Goal: Information Seeking & Learning: Learn about a topic

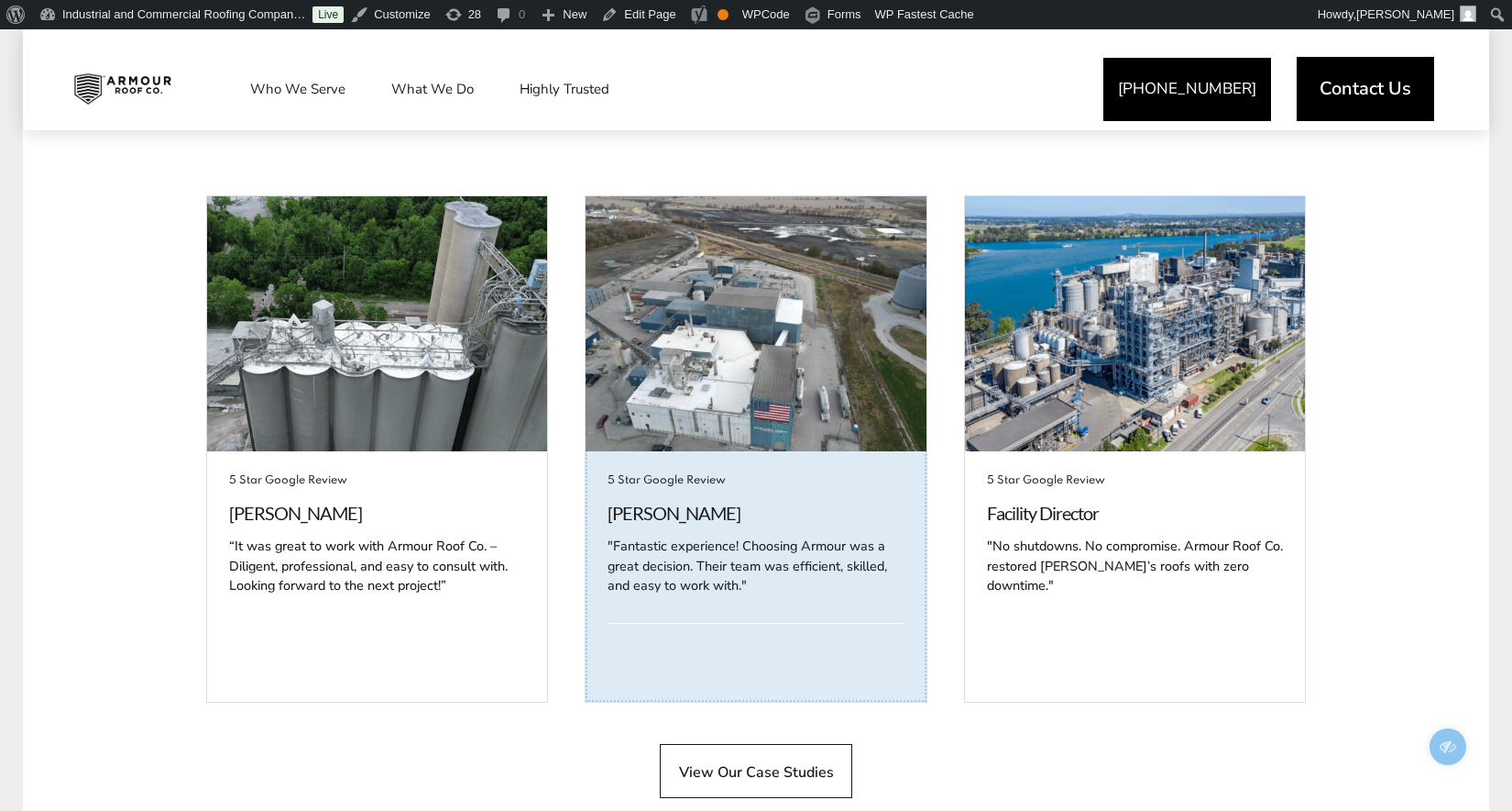
scroll to position [4299, 0]
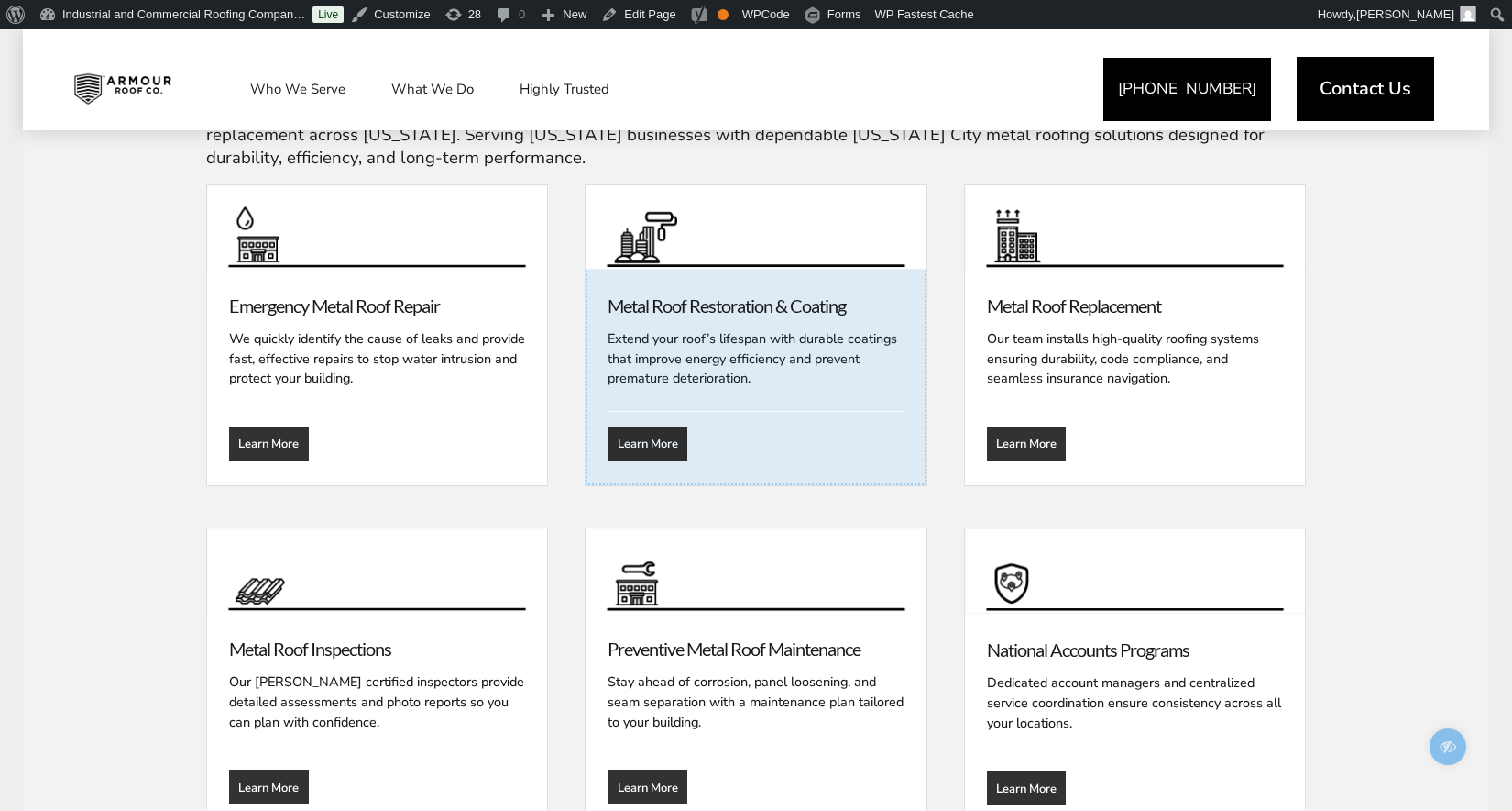
scroll to position [2380, 0]
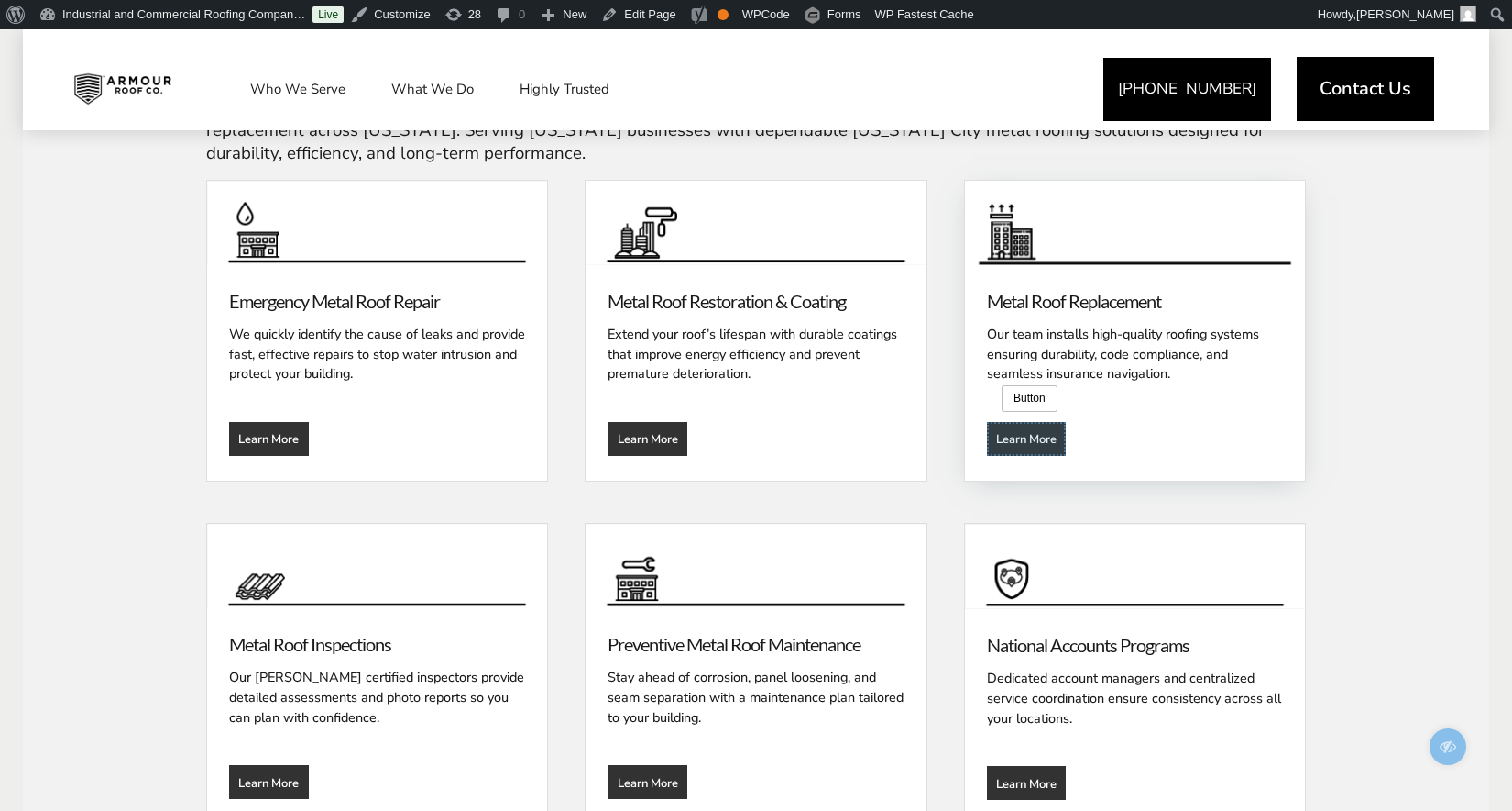
click at [999, 422] on template at bounding box center [1026, 439] width 80 height 33
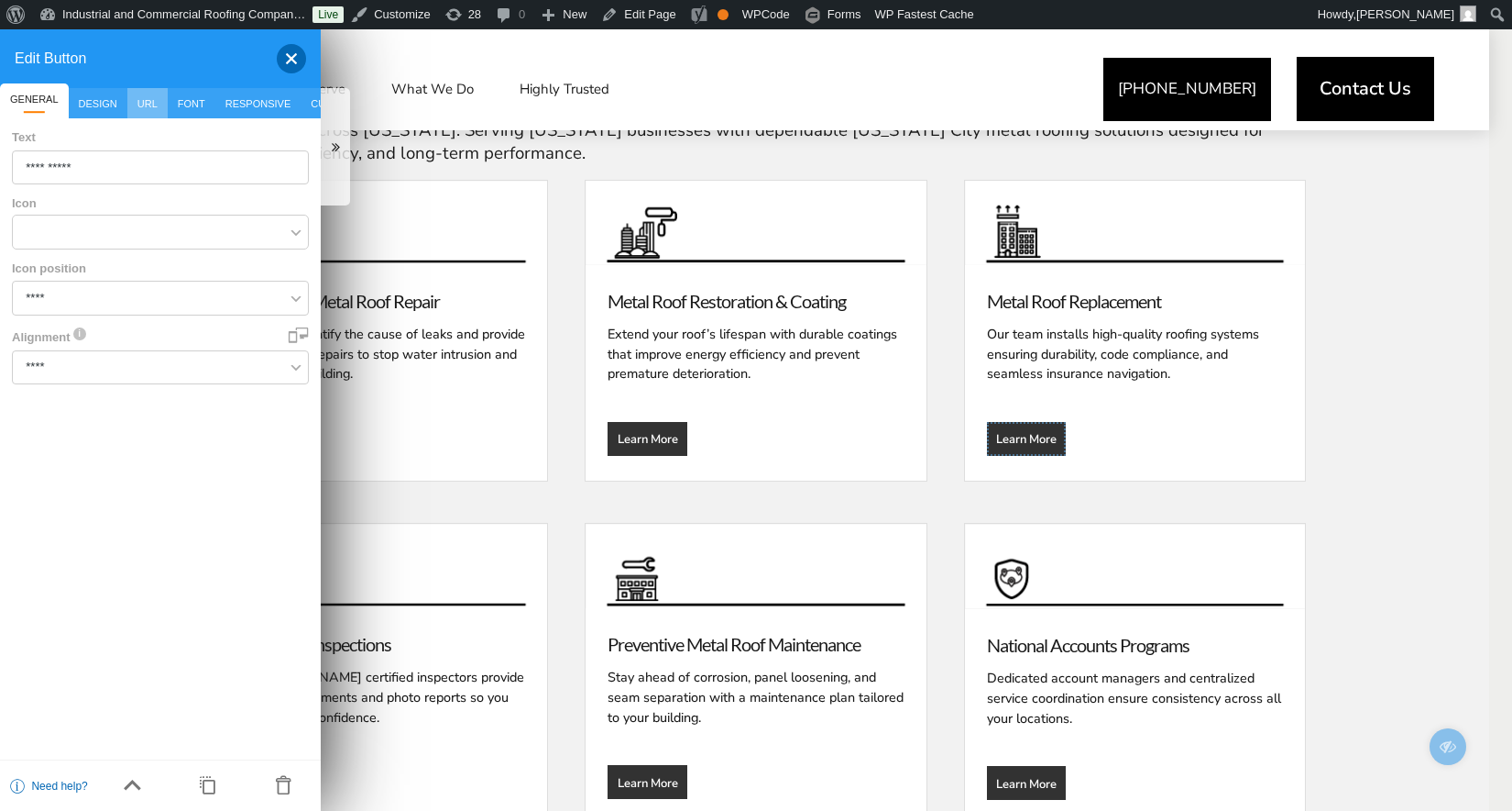
click at [150, 104] on span "URL" at bounding box center [148, 102] width 40 height 31
click at [298, 53] on div at bounding box center [283, 59] width 44 height 30
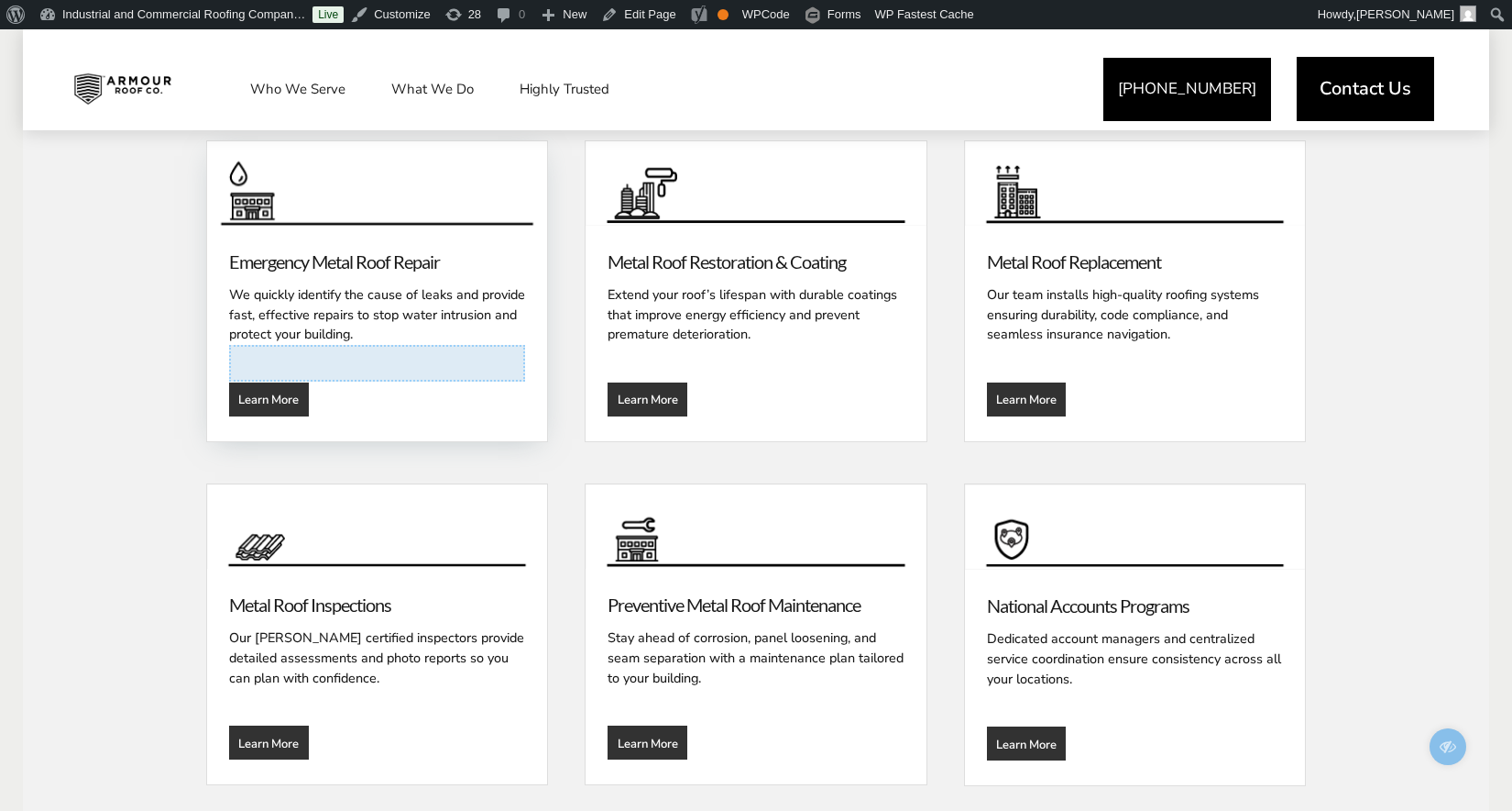
scroll to position [2447, 0]
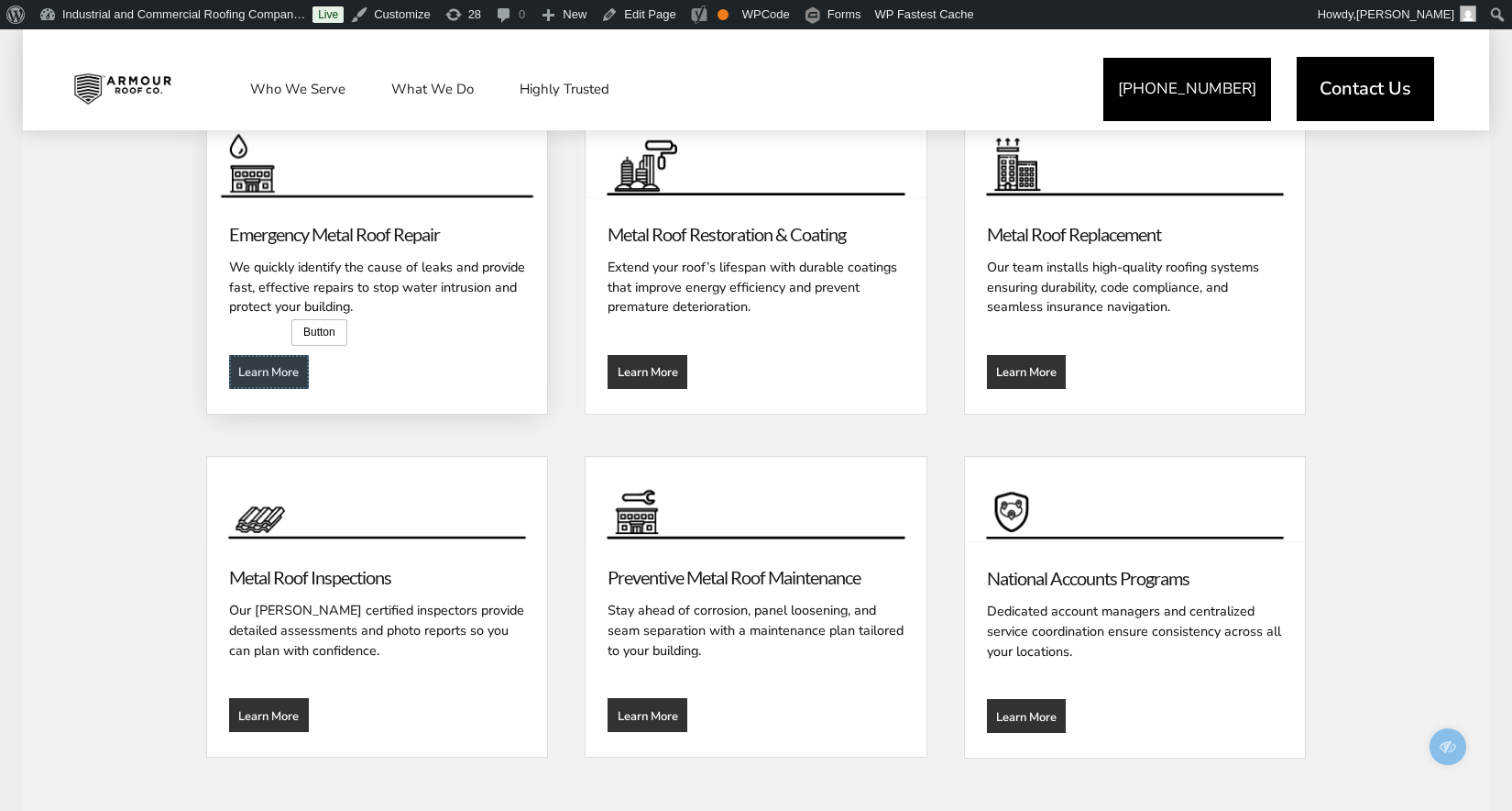
click at [288, 355] on template at bounding box center [269, 372] width 80 height 33
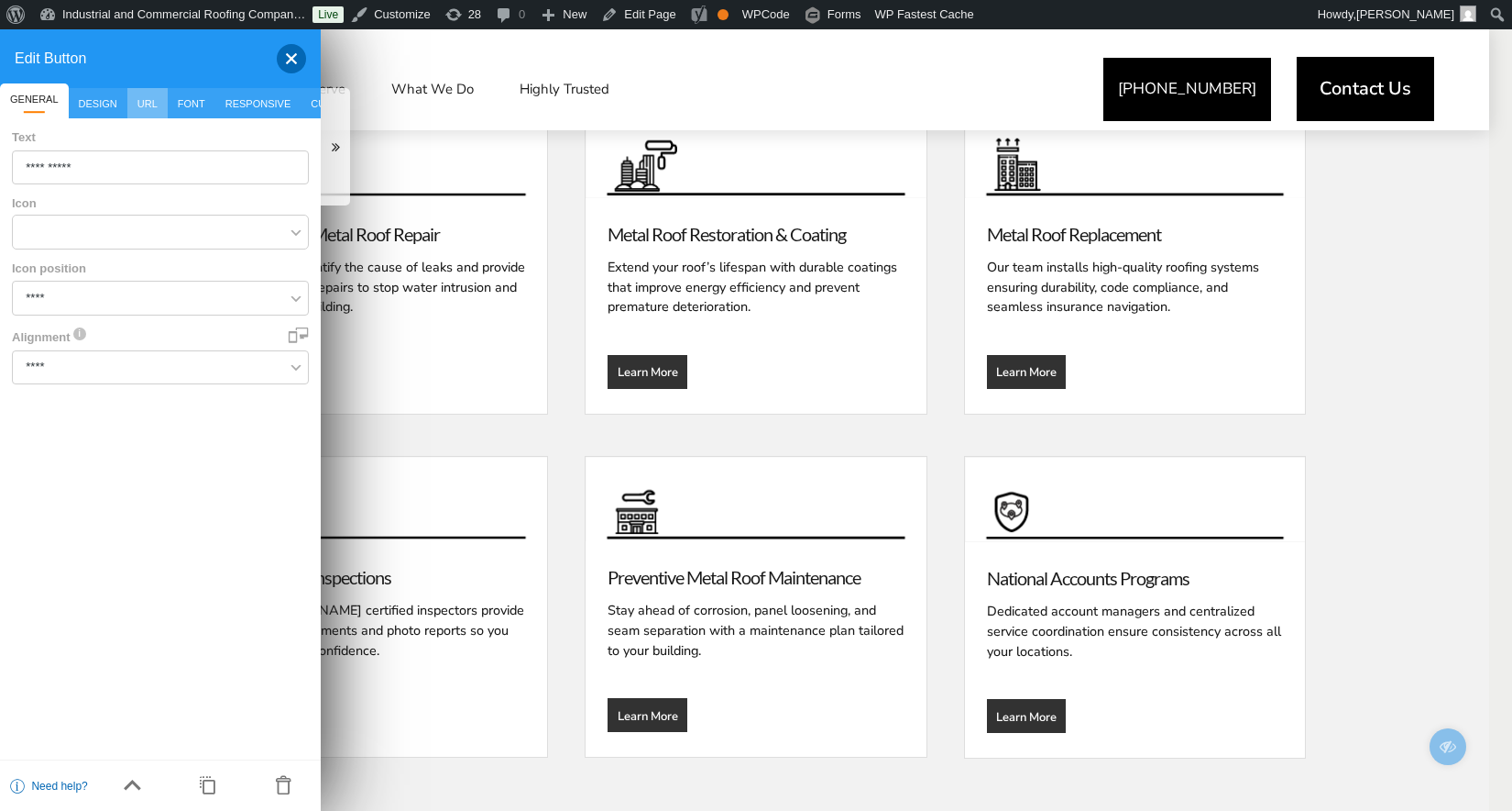
click at [147, 101] on span "URL" at bounding box center [148, 102] width 40 height 31
click at [296, 57] on div at bounding box center [283, 59] width 44 height 30
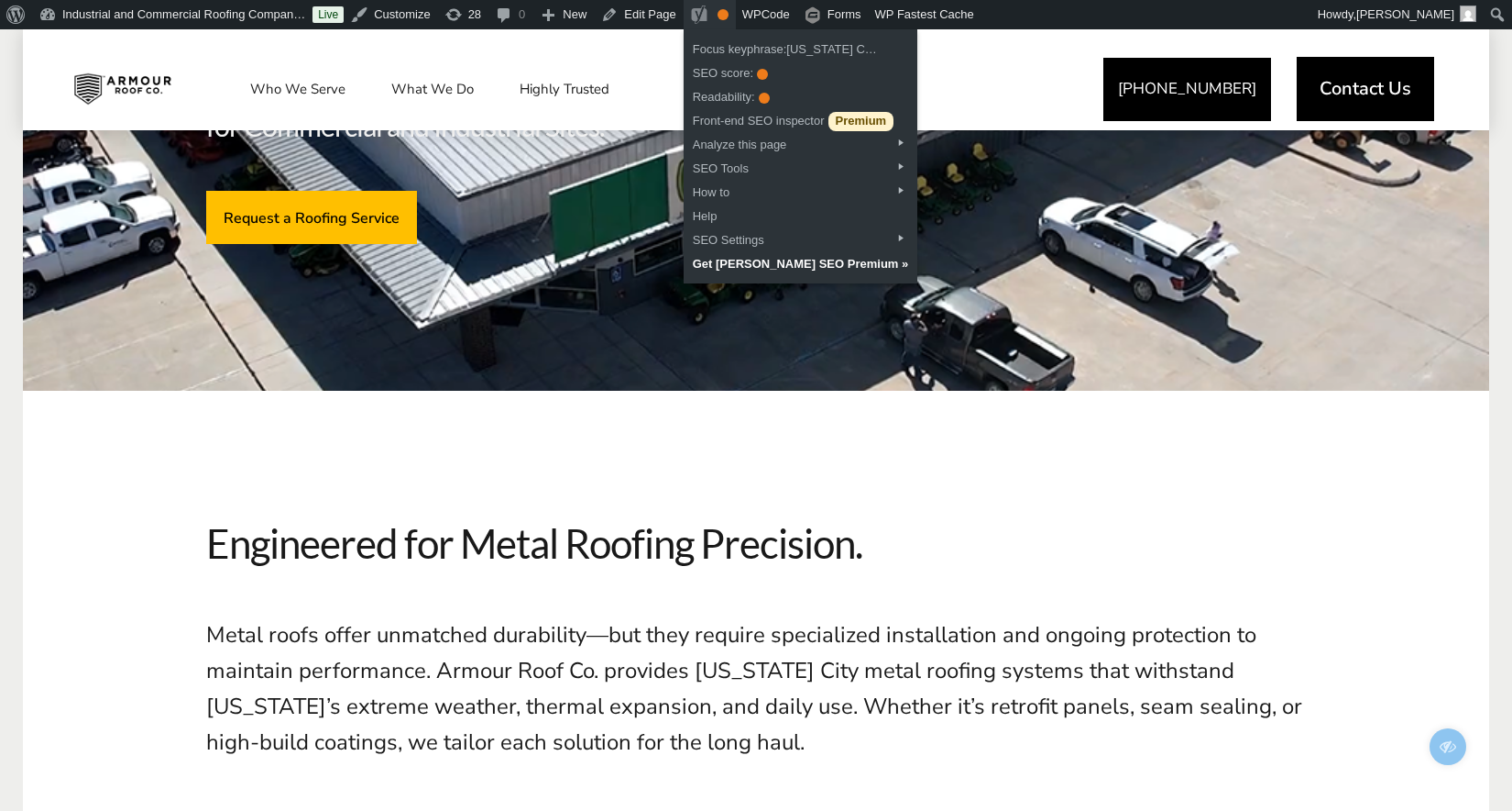
scroll to position [91, 0]
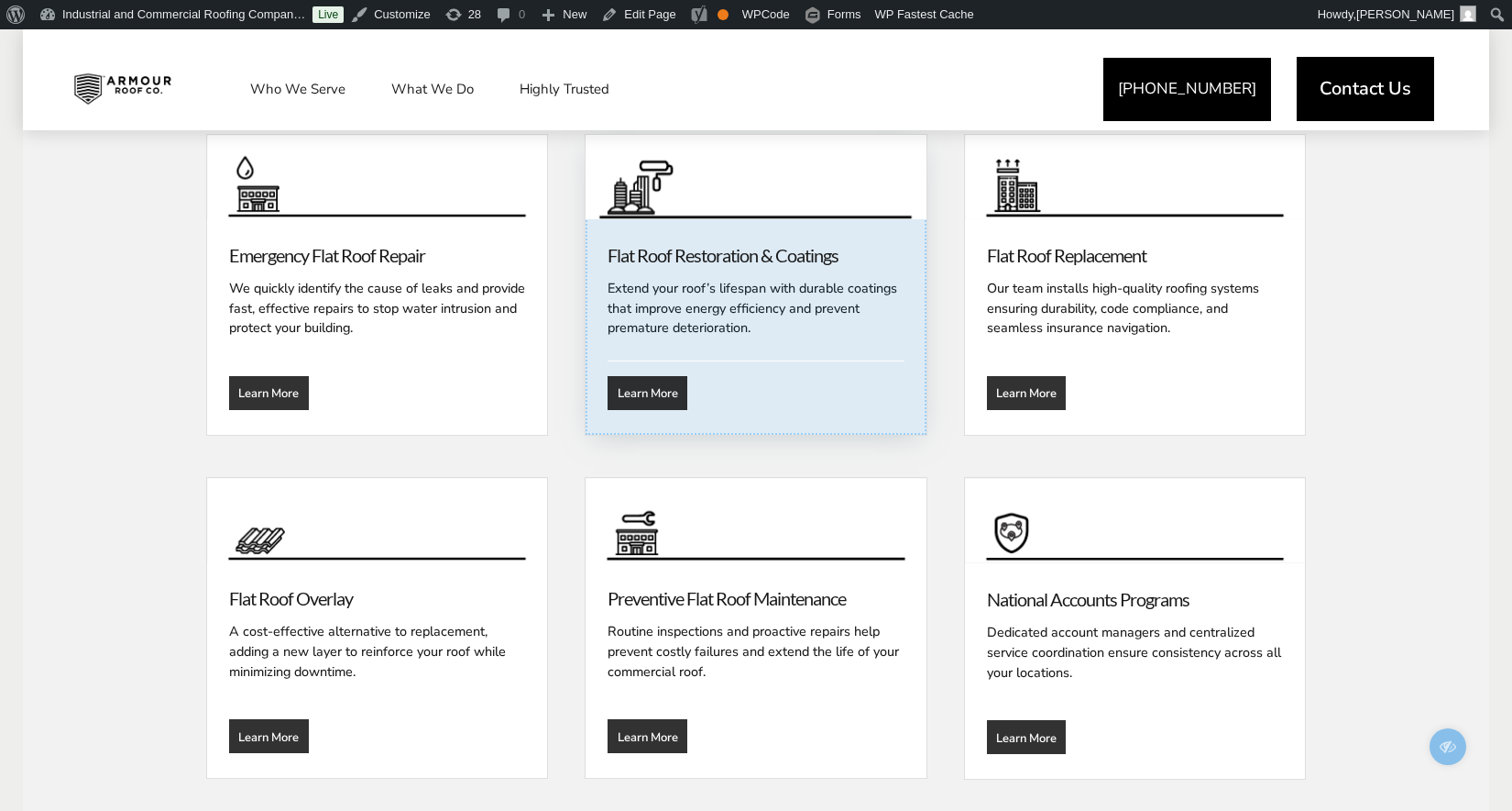
scroll to position [2442, 0]
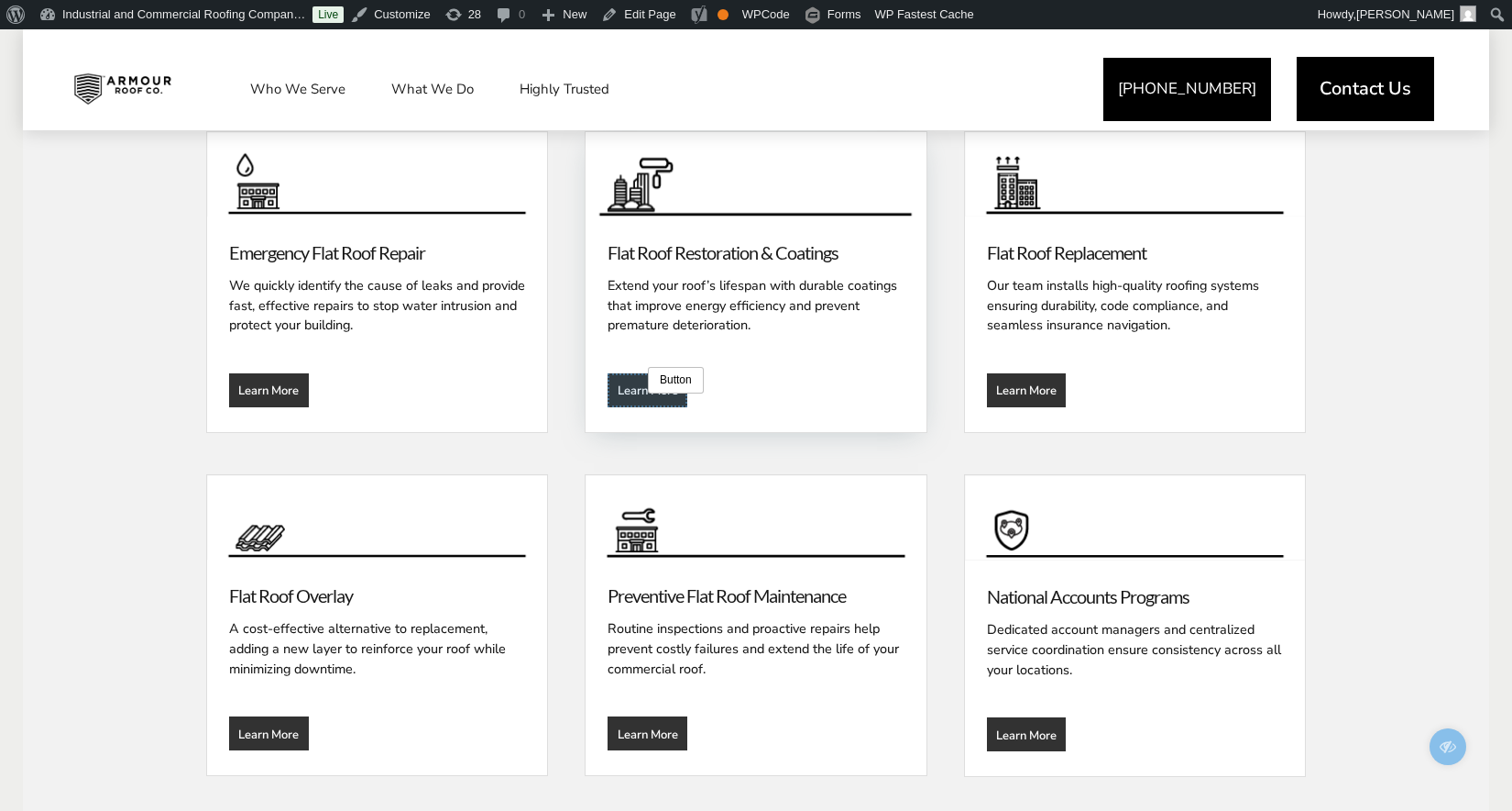
click at [645, 394] on template at bounding box center [647, 390] width 80 height 33
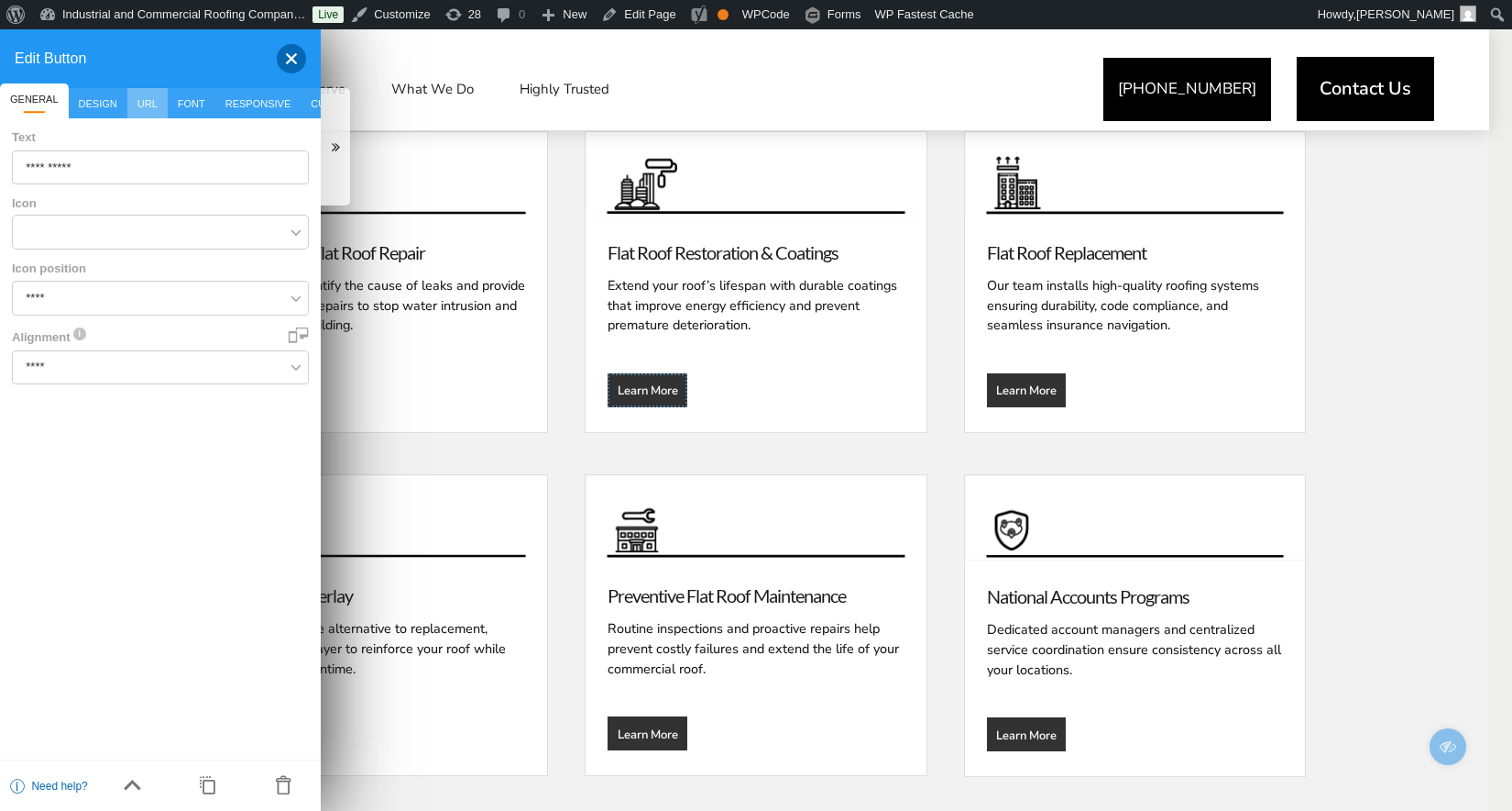
click at [149, 100] on span "URL" at bounding box center [148, 102] width 40 height 31
click at [298, 54] on div at bounding box center [283, 59] width 44 height 30
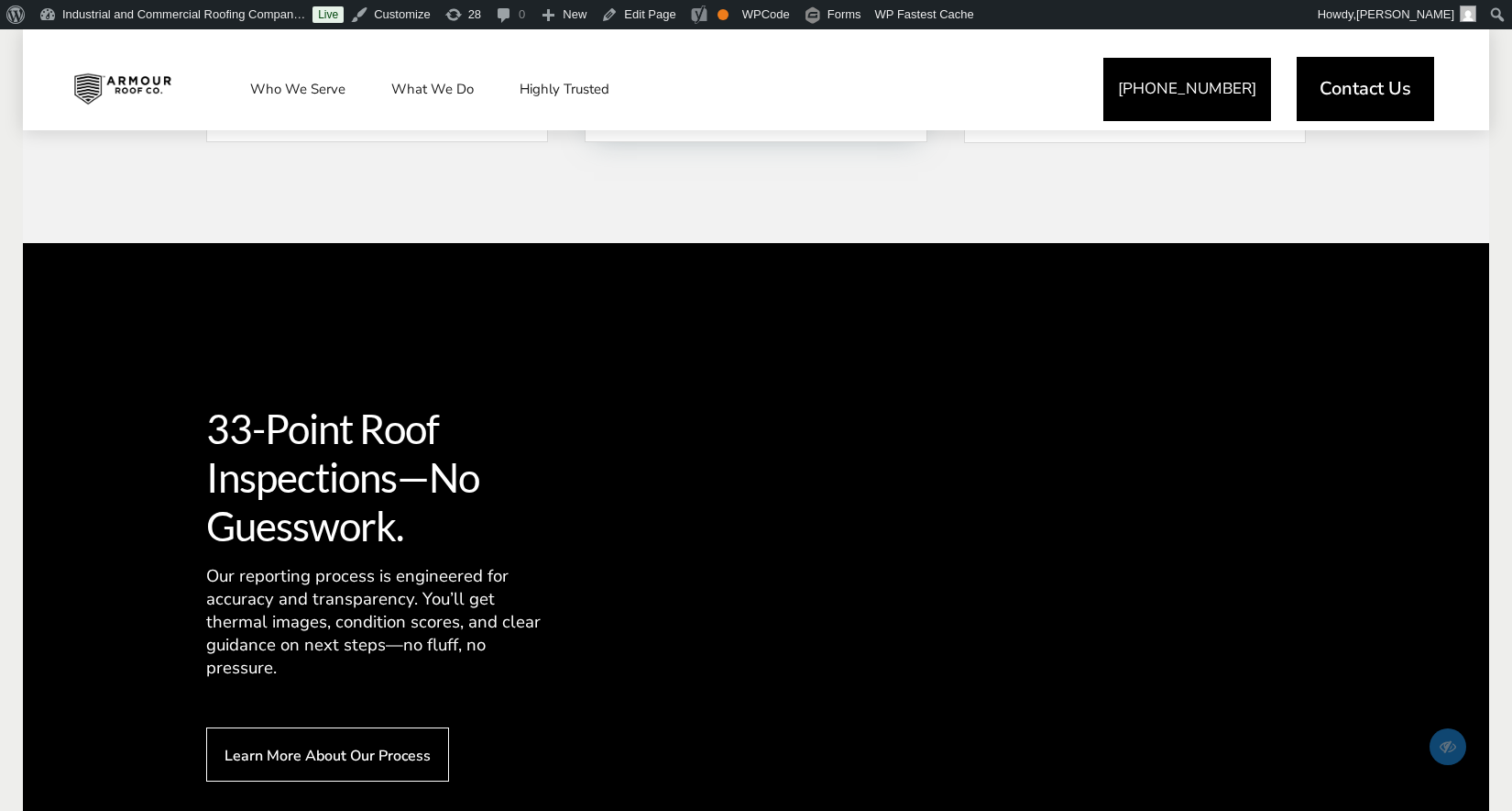
scroll to position [2779, 0]
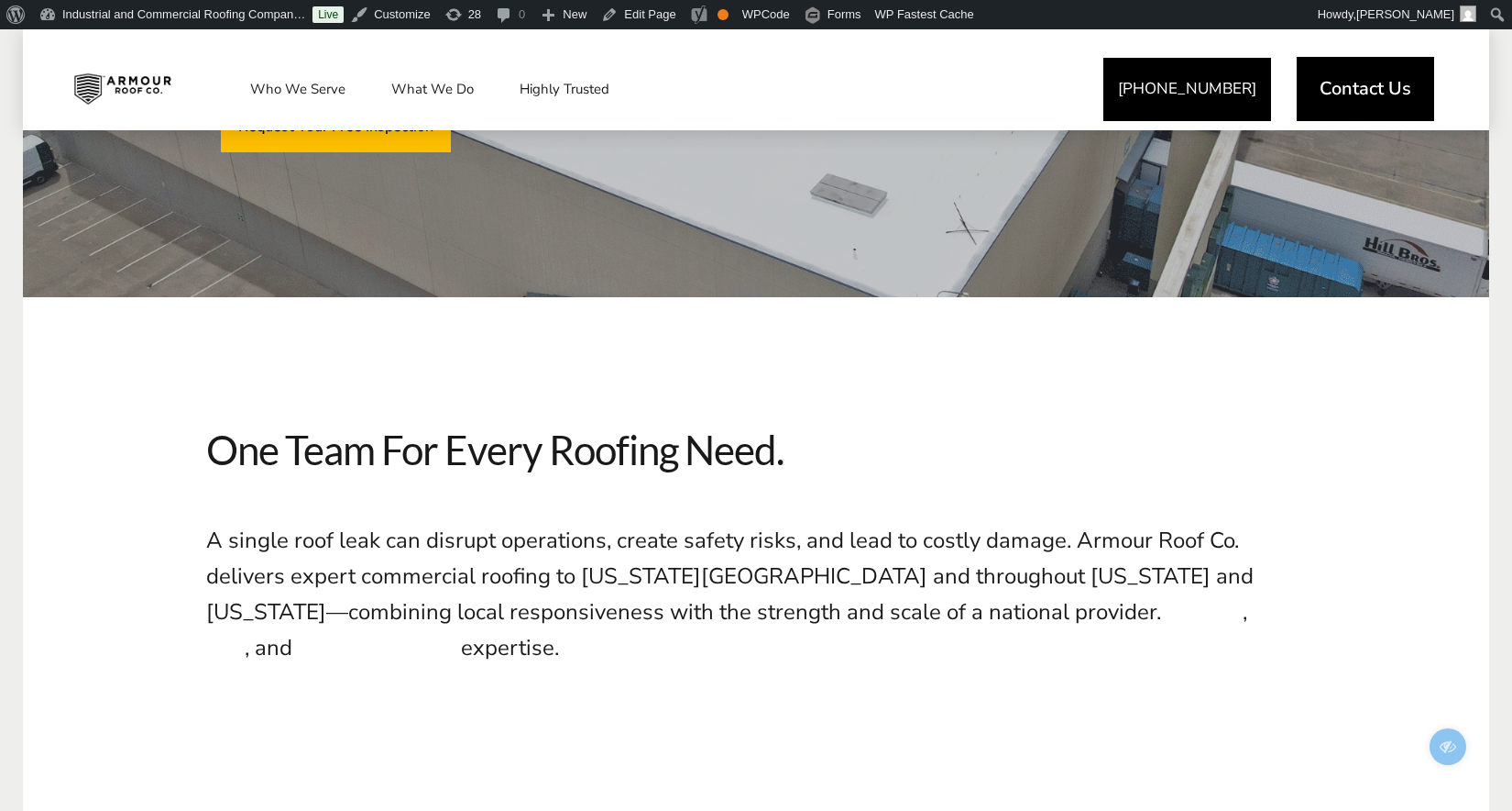
scroll to position [624, 0]
